Goal: Complete application form

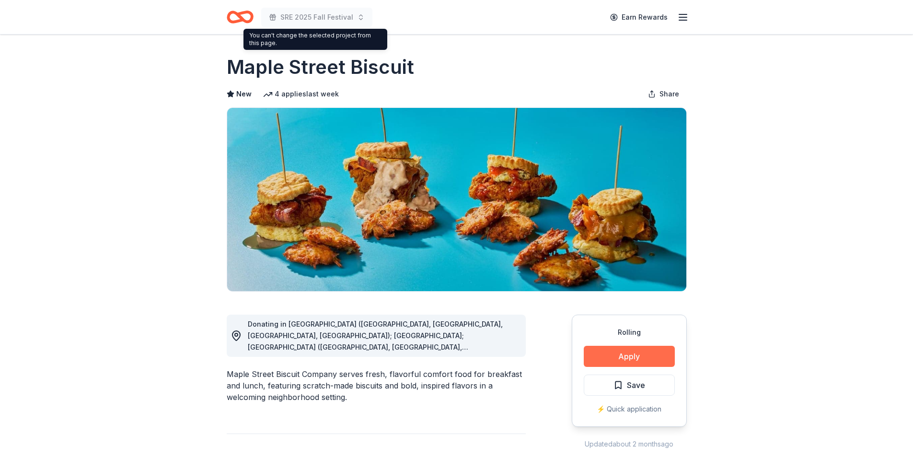
click at [615, 354] on button "Apply" at bounding box center [629, 356] width 91 height 21
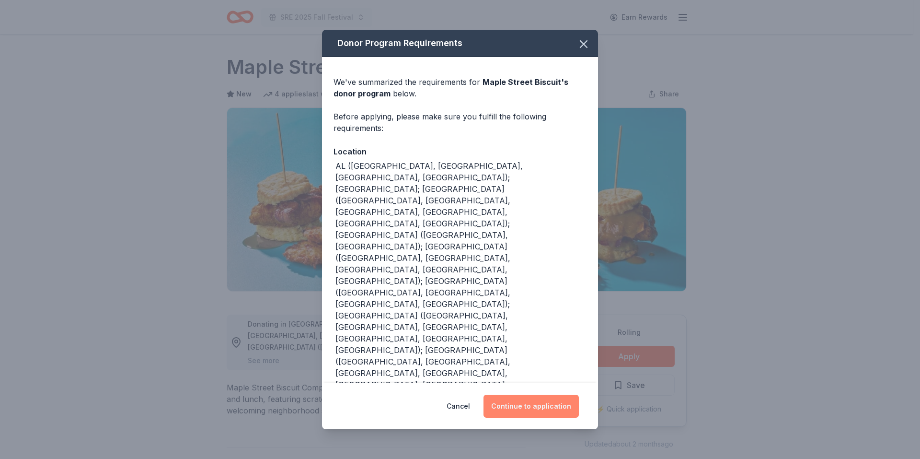
click at [520, 394] on button "Continue to application" at bounding box center [531, 405] width 95 height 23
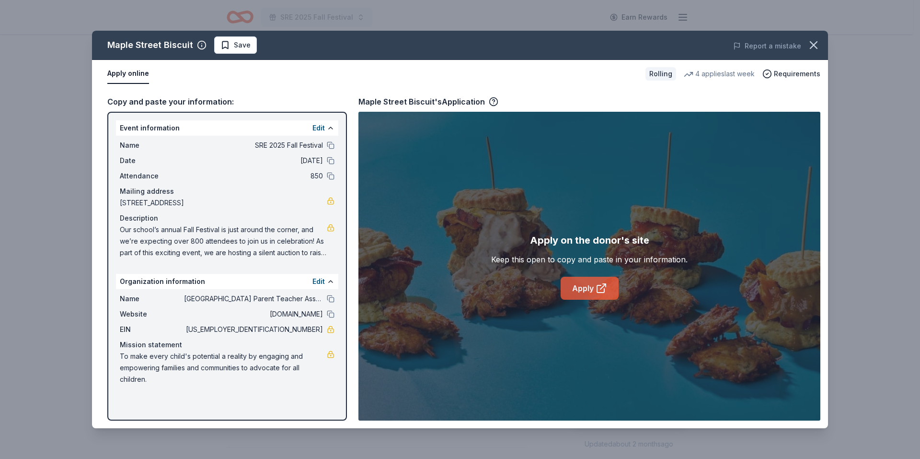
click at [593, 286] on link "Apply" at bounding box center [590, 288] width 58 height 23
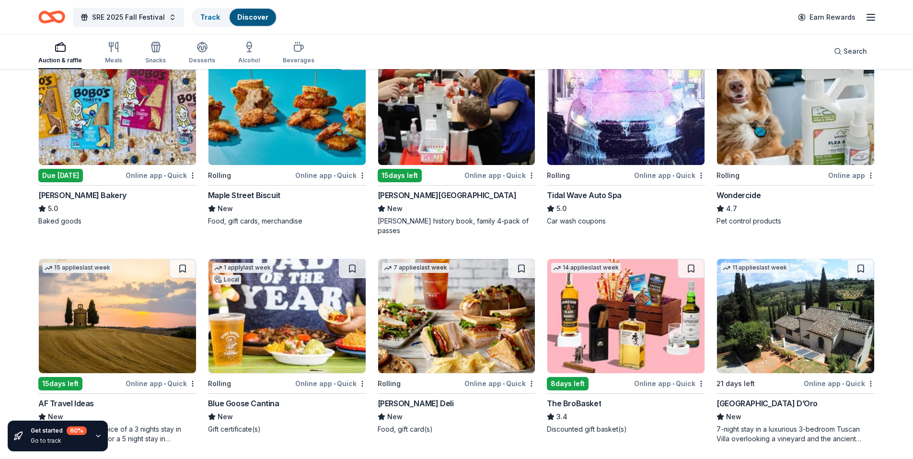
scroll to position [488, 0]
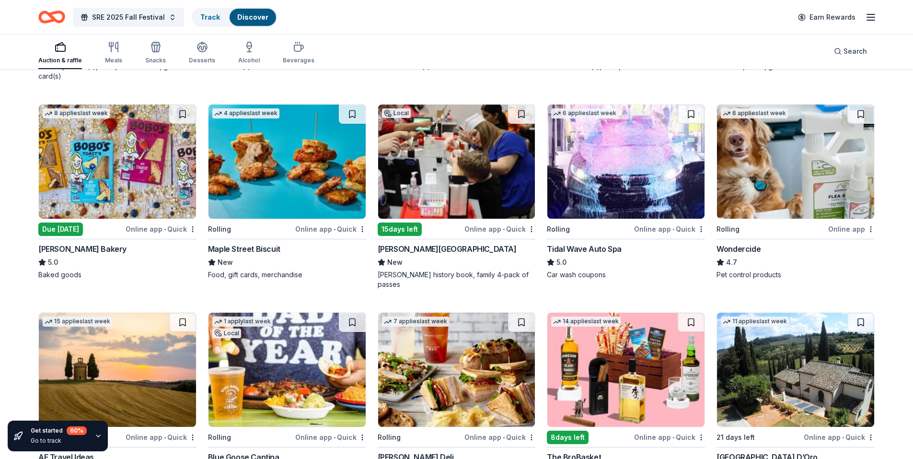
click at [119, 153] on img at bounding box center [117, 161] width 157 height 114
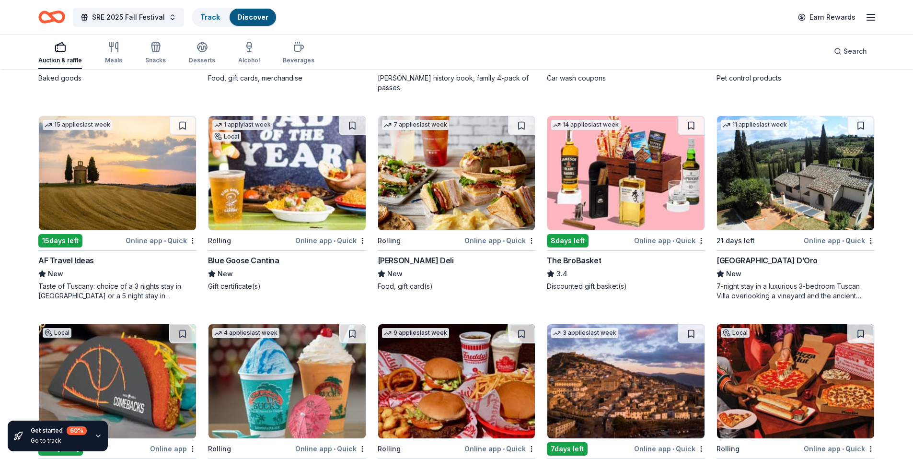
scroll to position [728, 0]
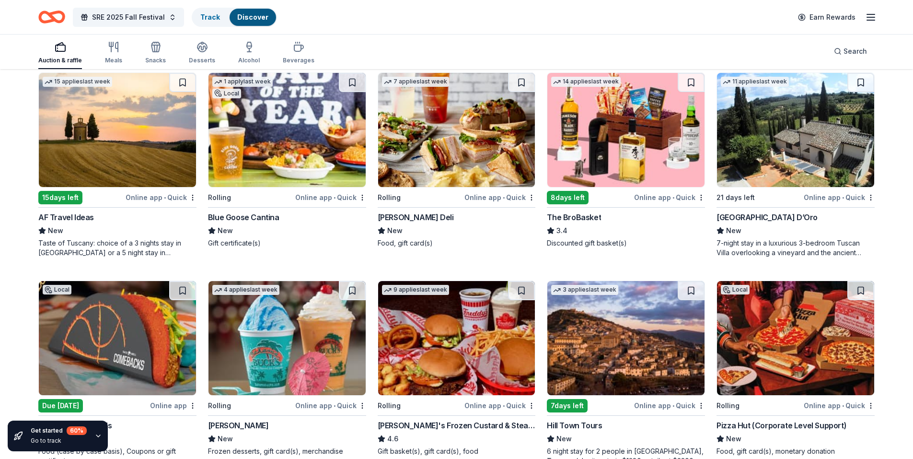
click at [456, 128] on img at bounding box center [456, 130] width 157 height 114
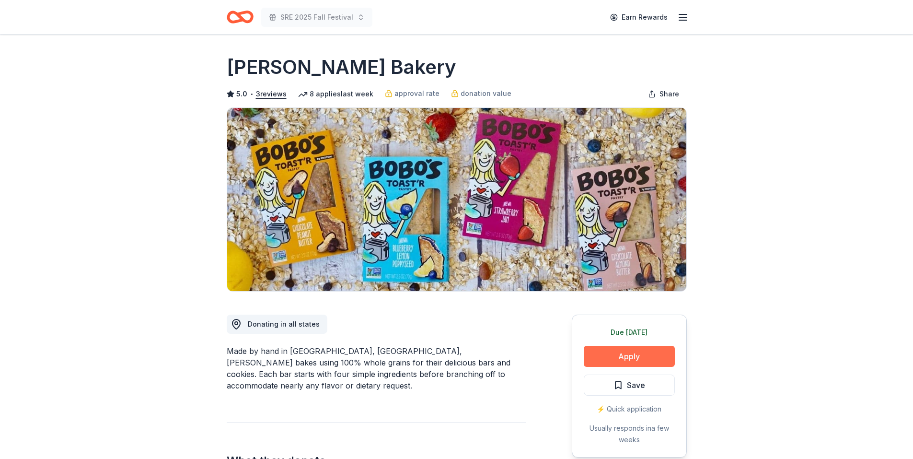
click at [628, 357] on button "Apply" at bounding box center [629, 356] width 91 height 21
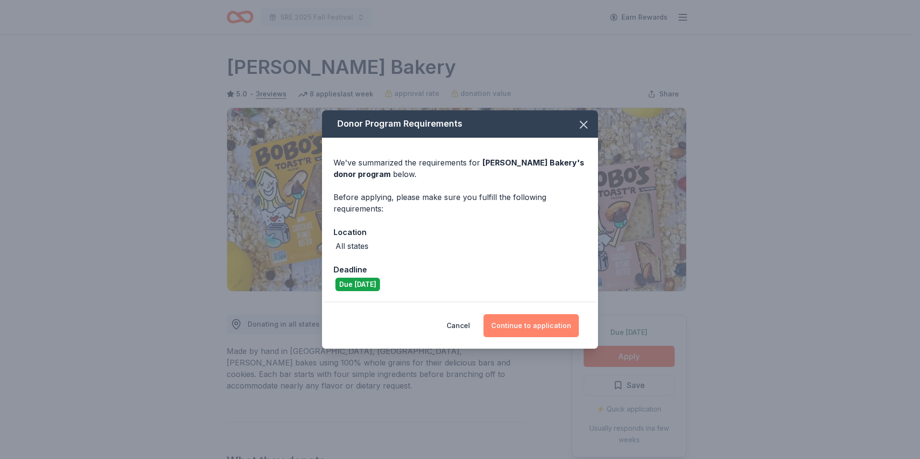
click at [521, 317] on button "Continue to application" at bounding box center [531, 325] width 95 height 23
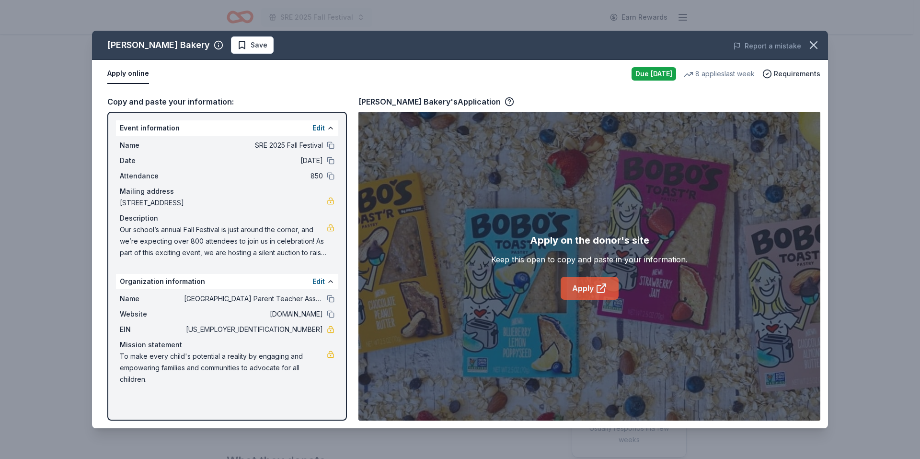
click at [584, 283] on link "Apply" at bounding box center [590, 288] width 58 height 23
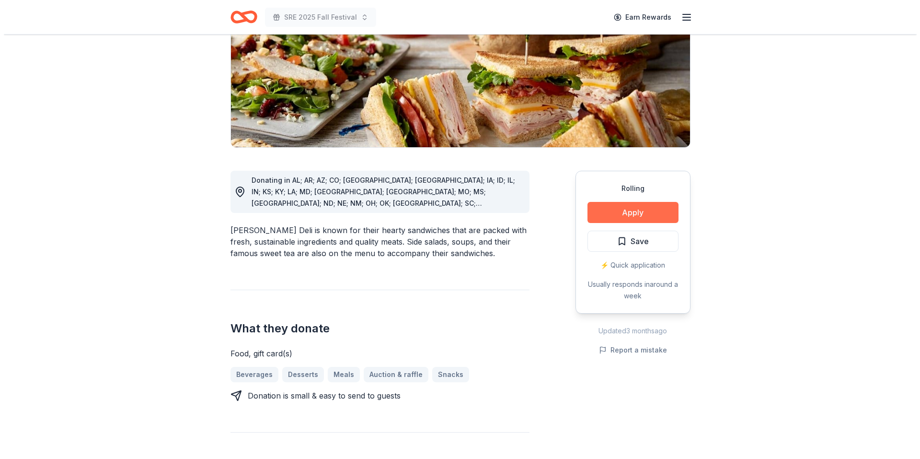
scroll to position [144, 0]
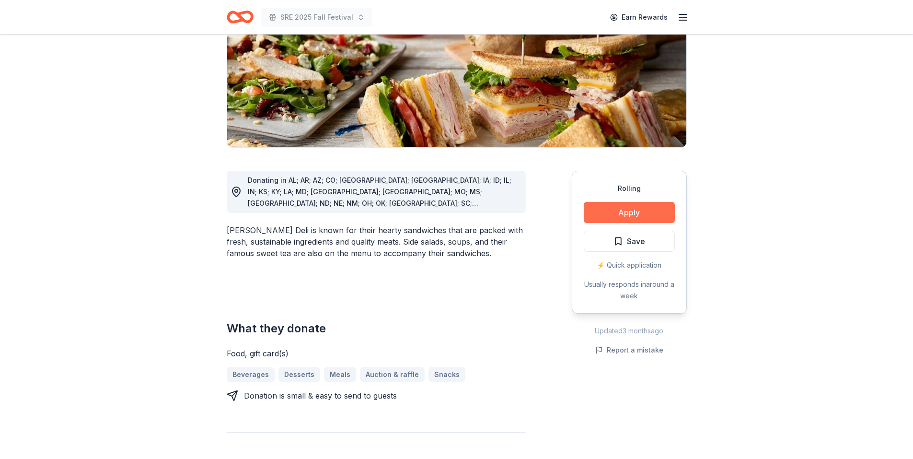
click at [623, 209] on button "Apply" at bounding box center [629, 212] width 91 height 21
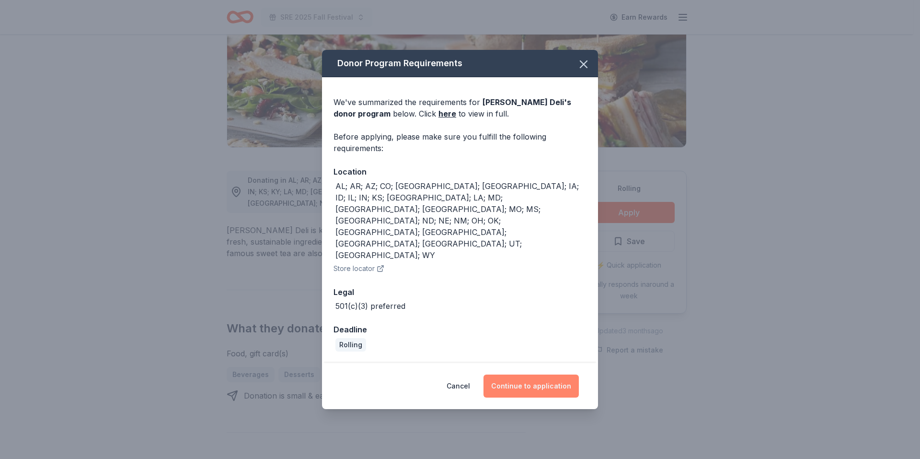
click at [526, 374] on button "Continue to application" at bounding box center [531, 385] width 95 height 23
